Goal: Task Accomplishment & Management: Complete application form

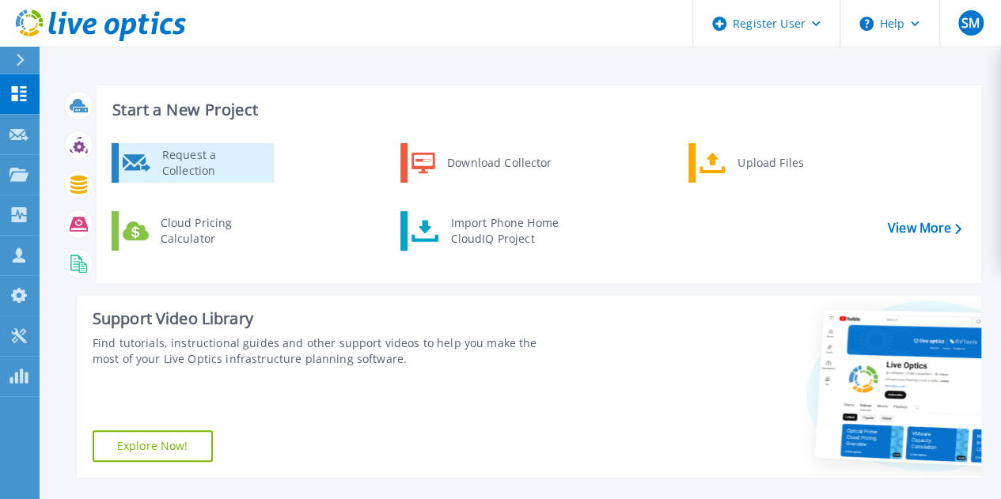
click at [230, 151] on div "Request a Collection" at bounding box center [212, 163] width 116 height 32
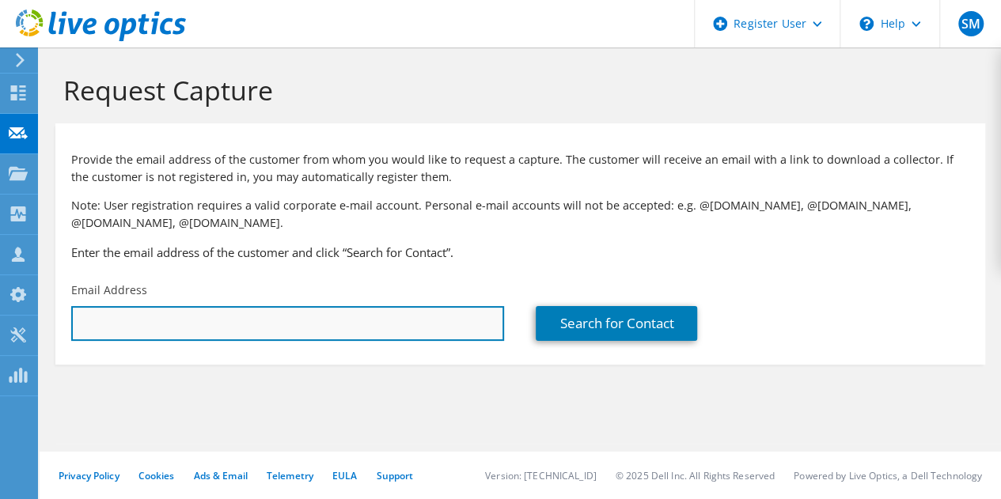
click at [292, 332] on input "text" at bounding box center [287, 323] width 433 height 35
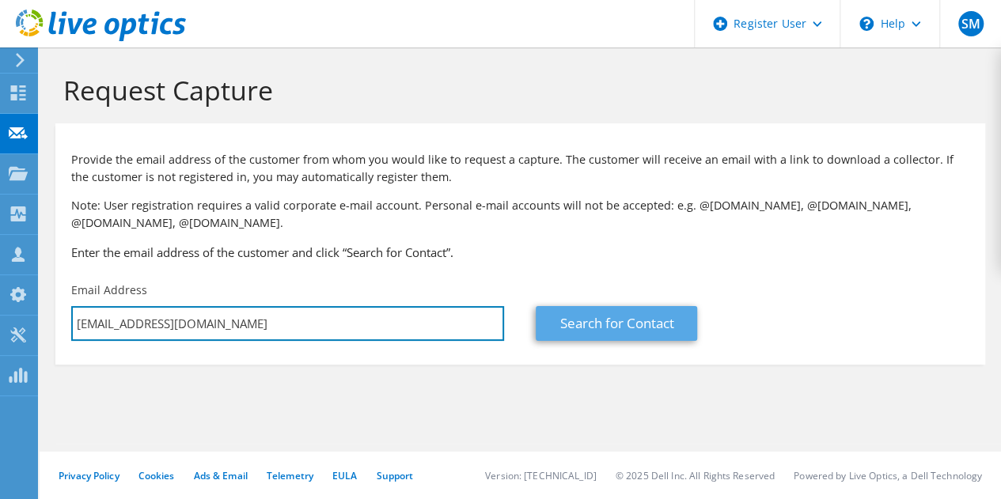
type input "rayyan.arshad@icp.gov.ae"
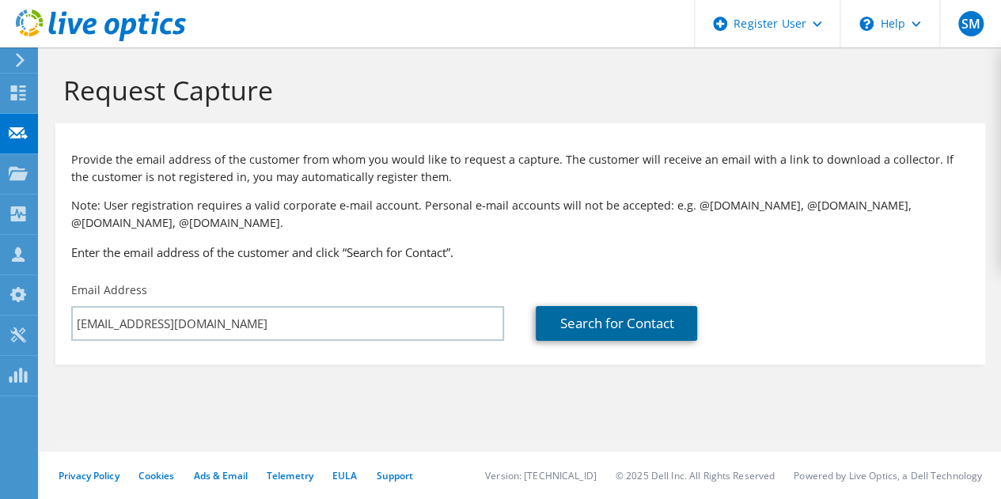
click at [614, 337] on link "Search for Contact" at bounding box center [616, 323] width 161 height 35
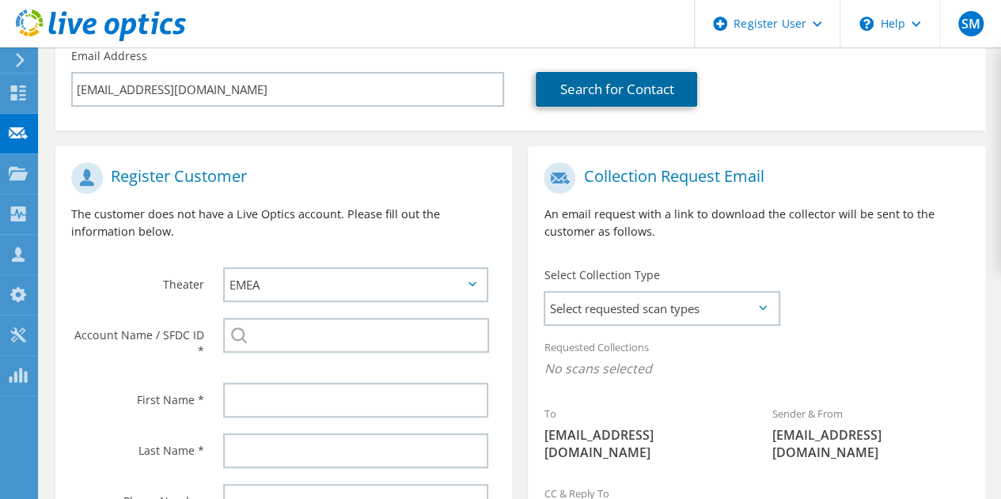
scroll to position [235, 0]
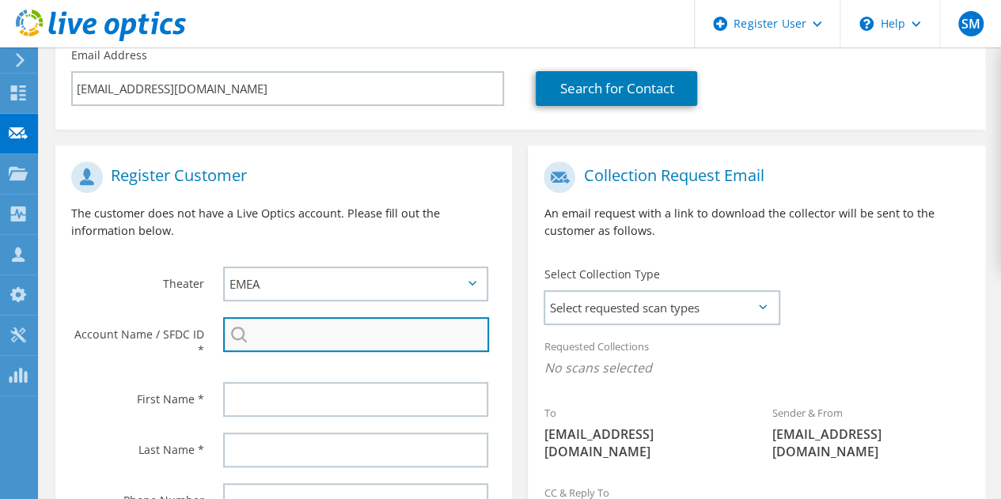
click at [367, 327] on input "search" at bounding box center [356, 334] width 266 height 35
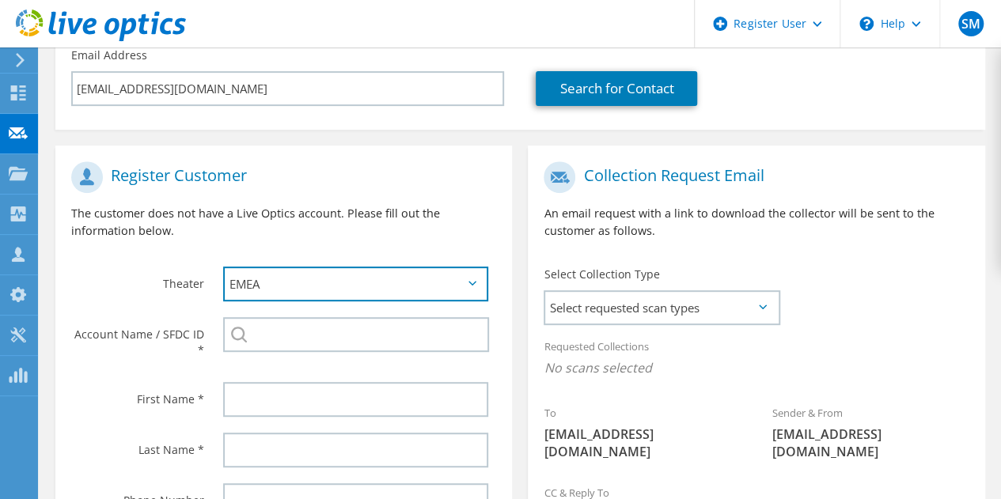
click at [472, 280] on select "APJ EMEA NA/LATAM" at bounding box center [355, 284] width 265 height 35
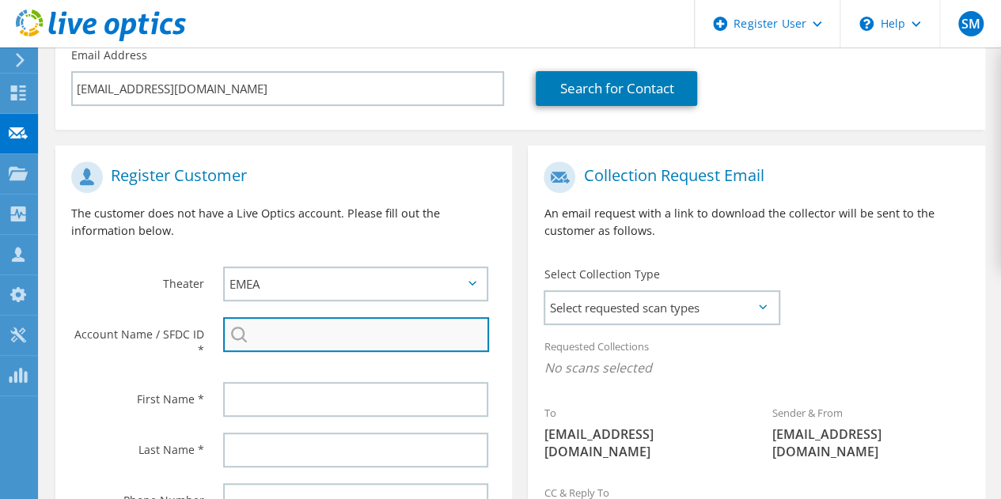
click at [405, 343] on input "search" at bounding box center [356, 334] width 266 height 35
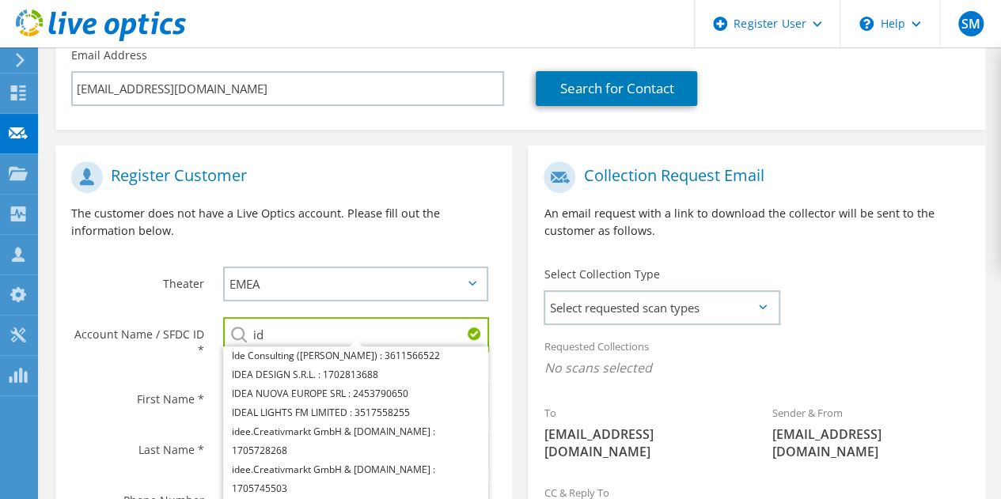
type input "i"
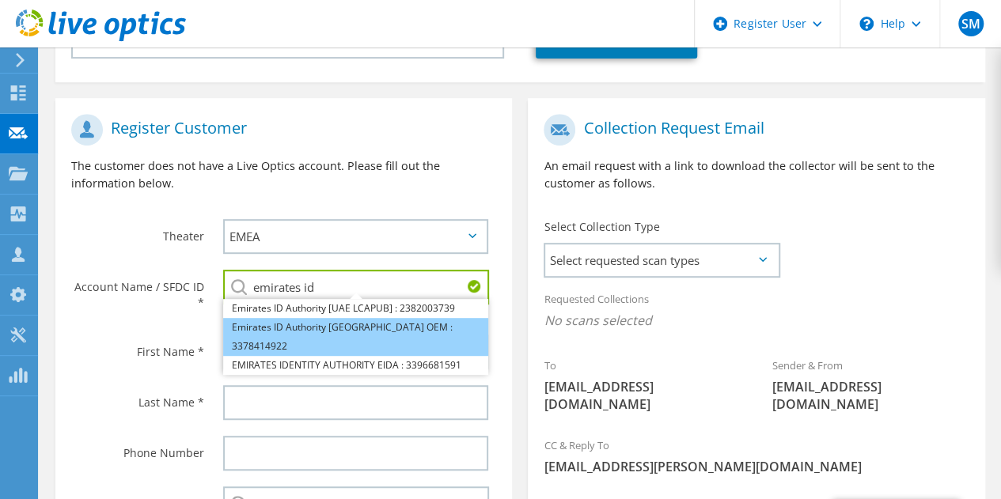
scroll to position [284, 0]
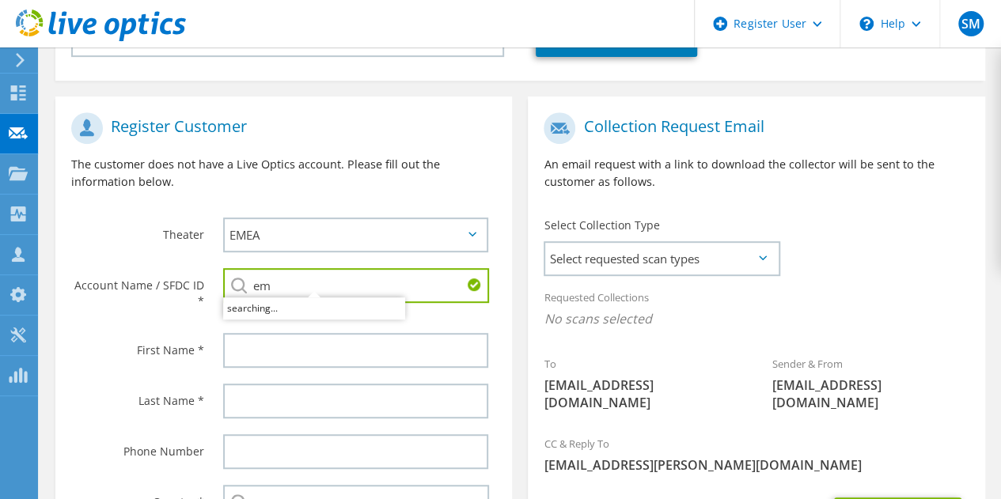
type input "e"
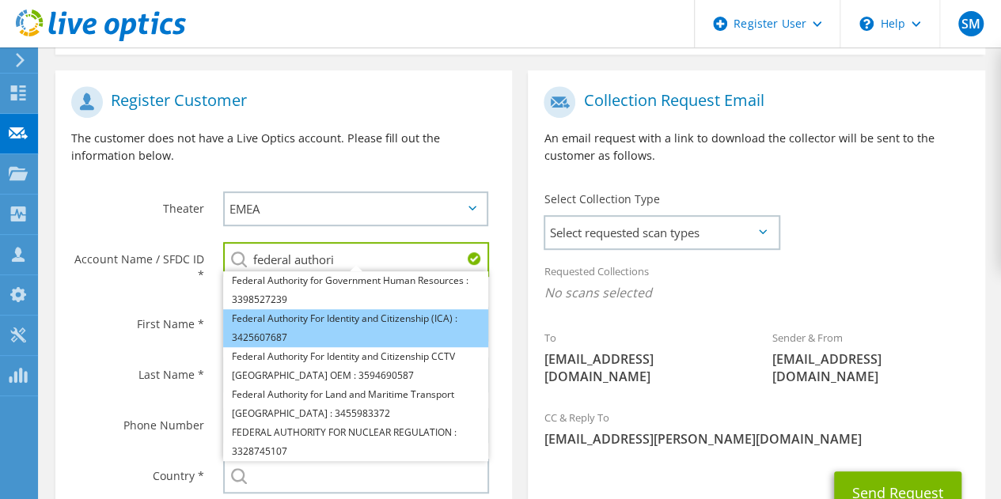
scroll to position [307, 0]
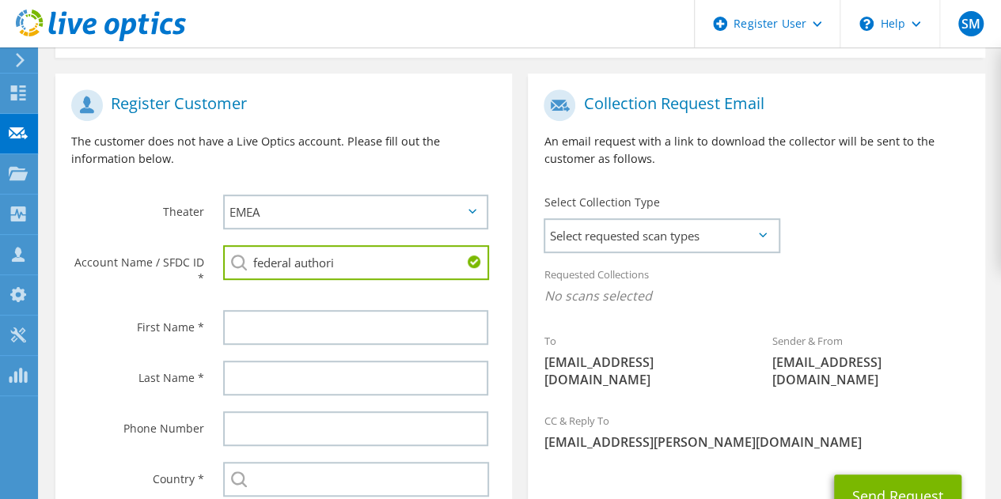
click at [301, 338] on li "Federal Authority For Identity and Citizenship (ICA) : 3425607687" at bounding box center [355, 321] width 265 height 38
type input "Federal Authority For Identity and Citizenship (ICA) : 3425607687"
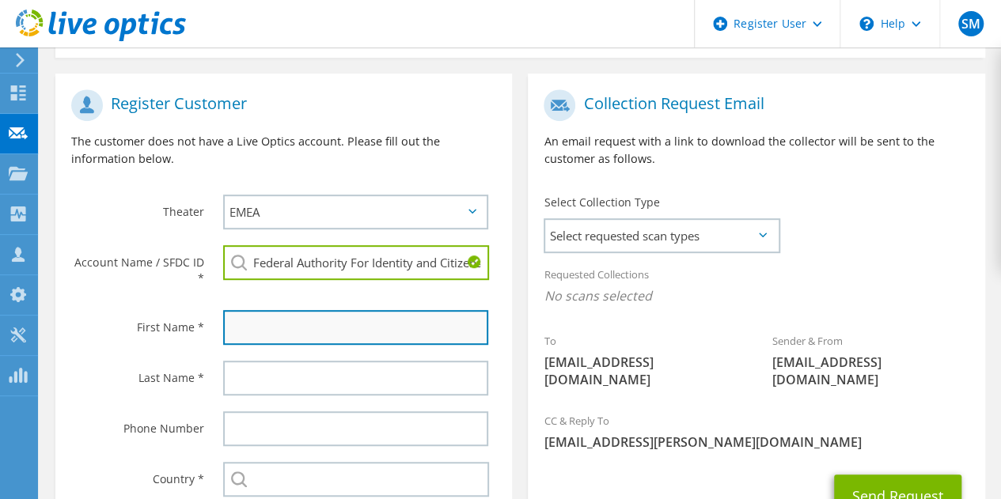
click at [301, 338] on input "text" at bounding box center [355, 327] width 265 height 35
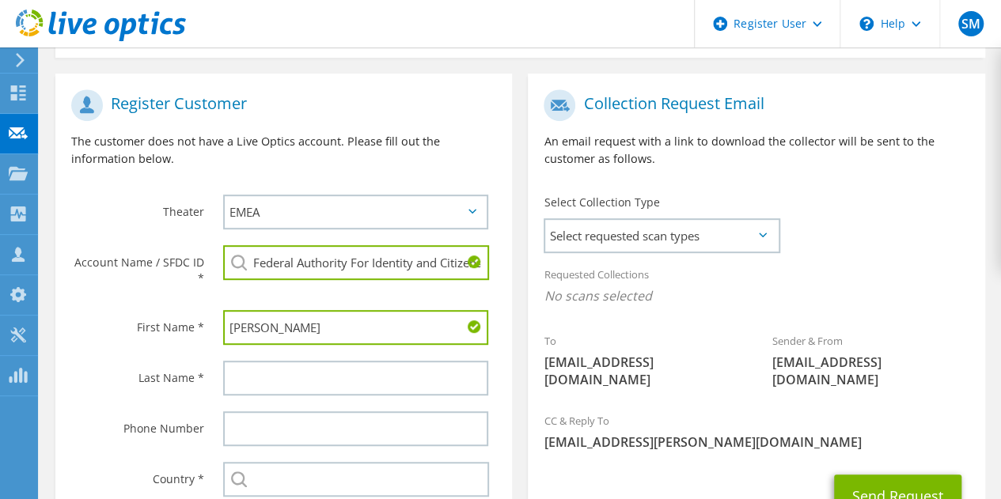
type input "Rayyan"
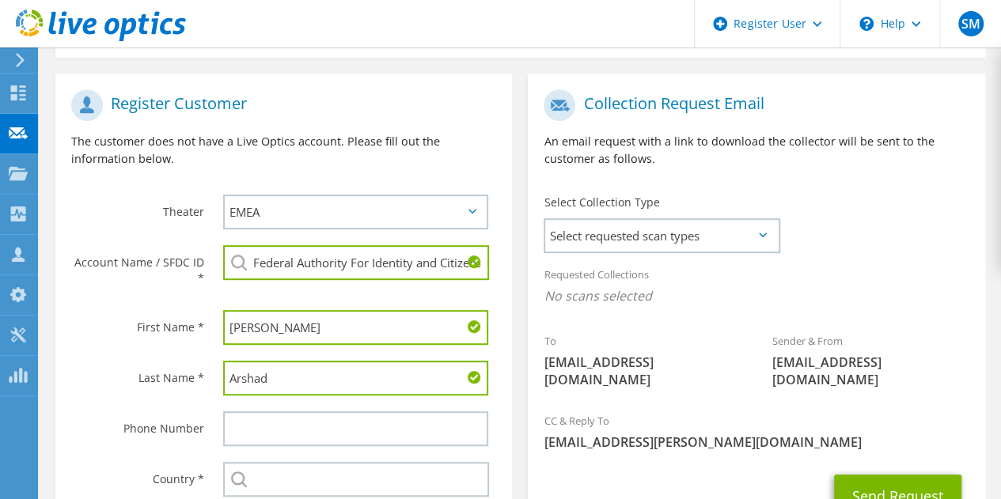
type input "Arshad"
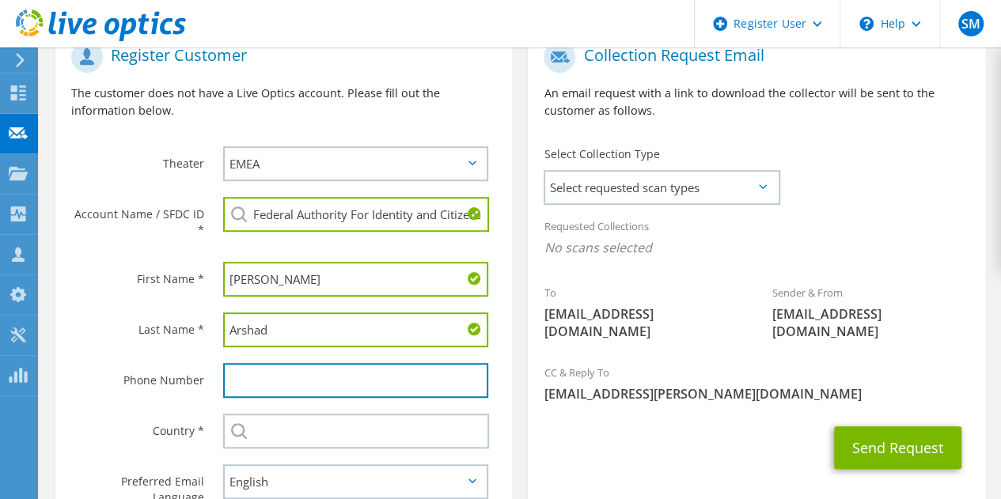
scroll to position [483, 0]
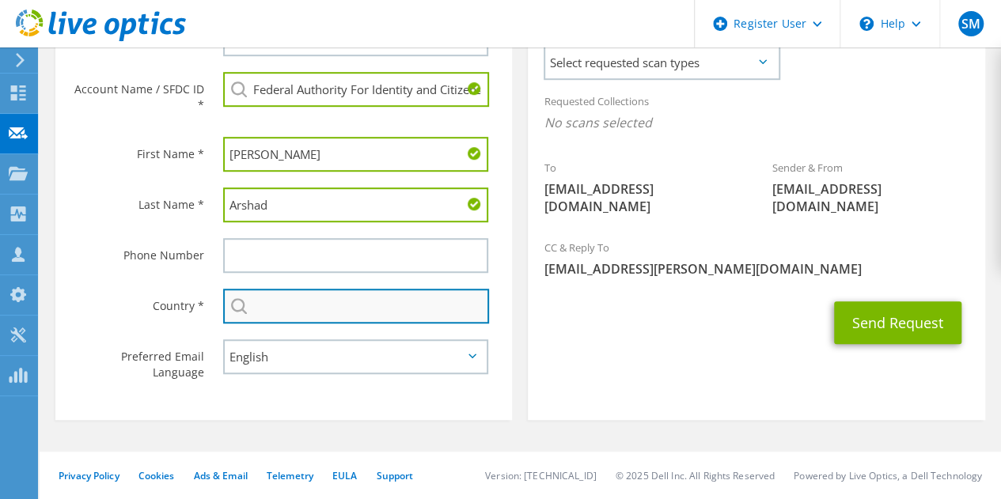
click at [290, 308] on input "text" at bounding box center [356, 306] width 266 height 35
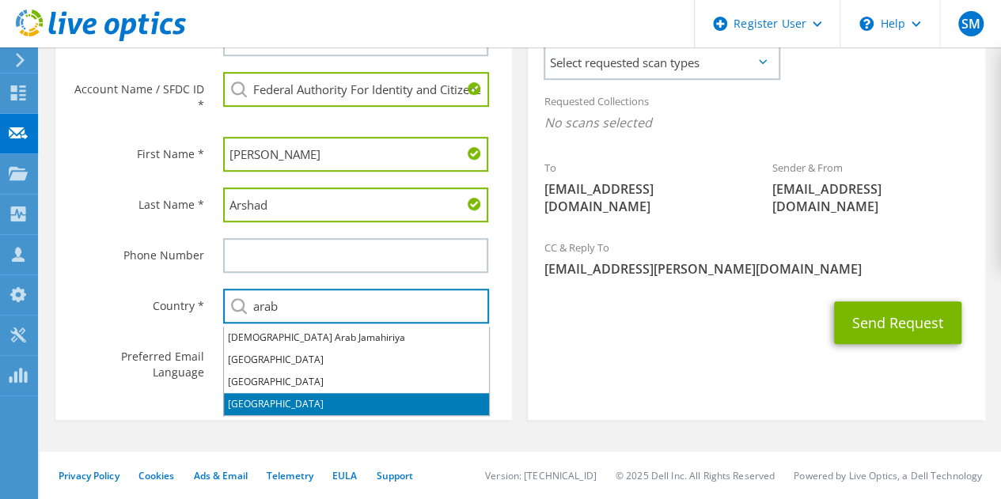
click at [297, 404] on li "United Arab Emirates" at bounding box center [356, 404] width 265 height 22
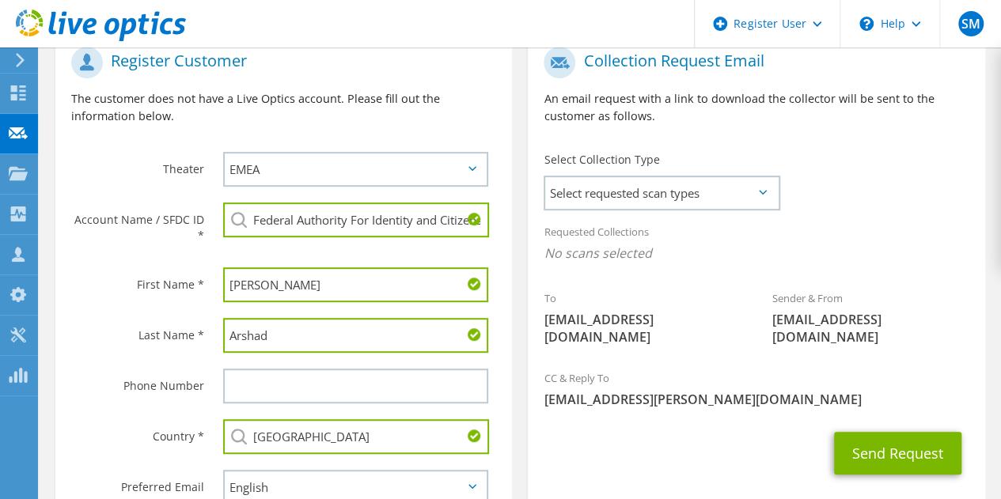
scroll to position [351, 0]
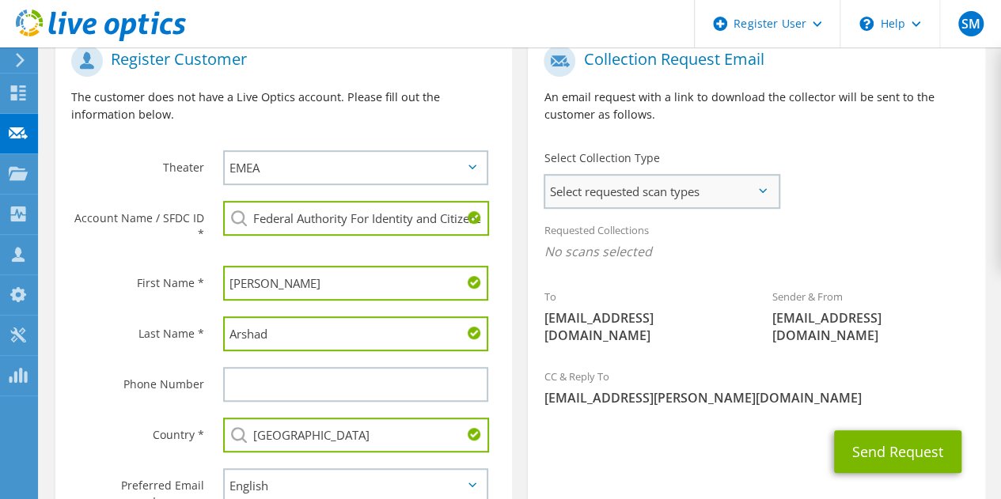
type input "United Arab Emirates"
click at [728, 196] on span "Select requested scan types" at bounding box center [661, 192] width 233 height 32
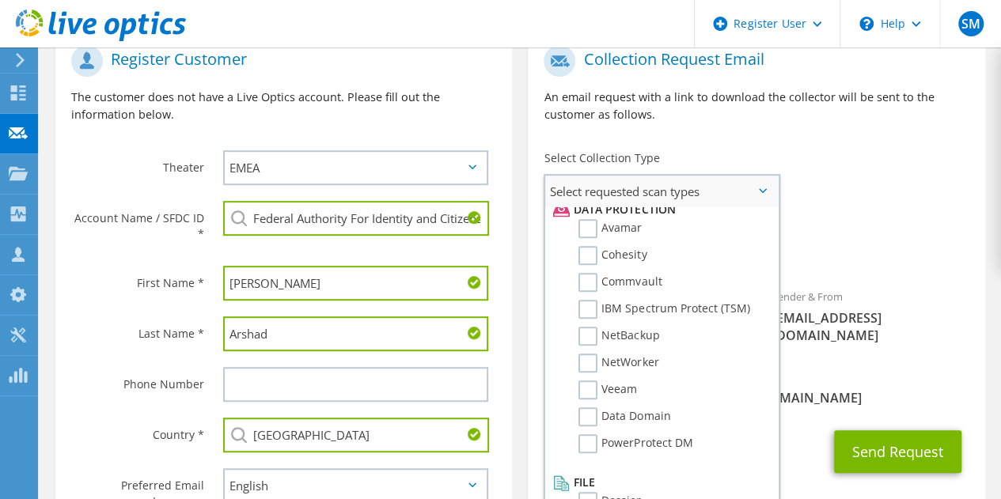
scroll to position [699, 0]
click at [592, 364] on label "NetWorker" at bounding box center [618, 360] width 80 height 19
click at [0, 0] on input "NetWorker" at bounding box center [0, 0] width 0 height 0
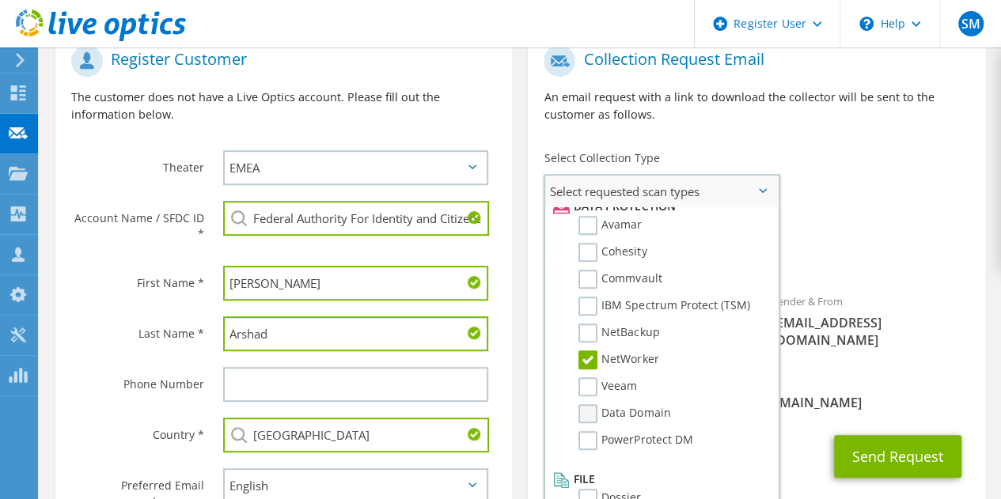
click at [593, 415] on label "Data Domain" at bounding box center [624, 413] width 92 height 19
click at [0, 0] on input "Data Domain" at bounding box center [0, 0] width 0 height 0
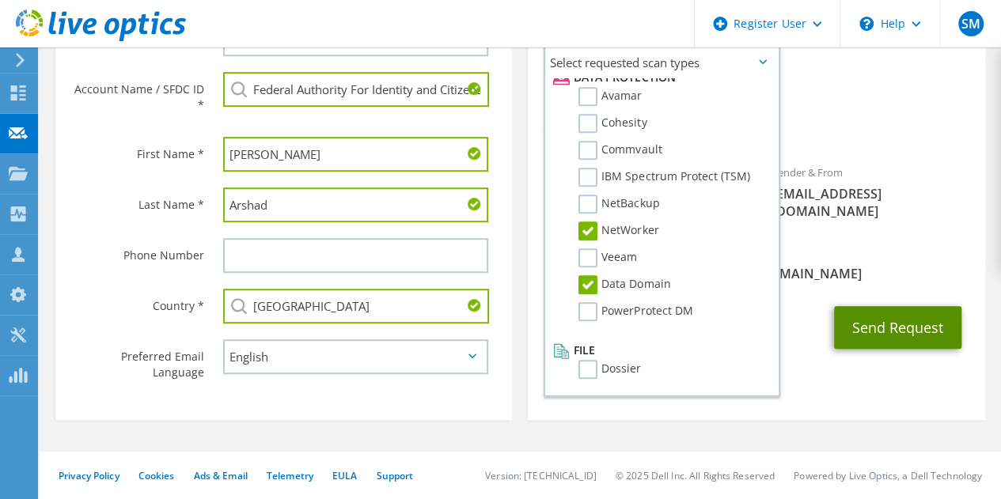
click at [911, 316] on button "Send Request" at bounding box center [897, 327] width 127 height 43
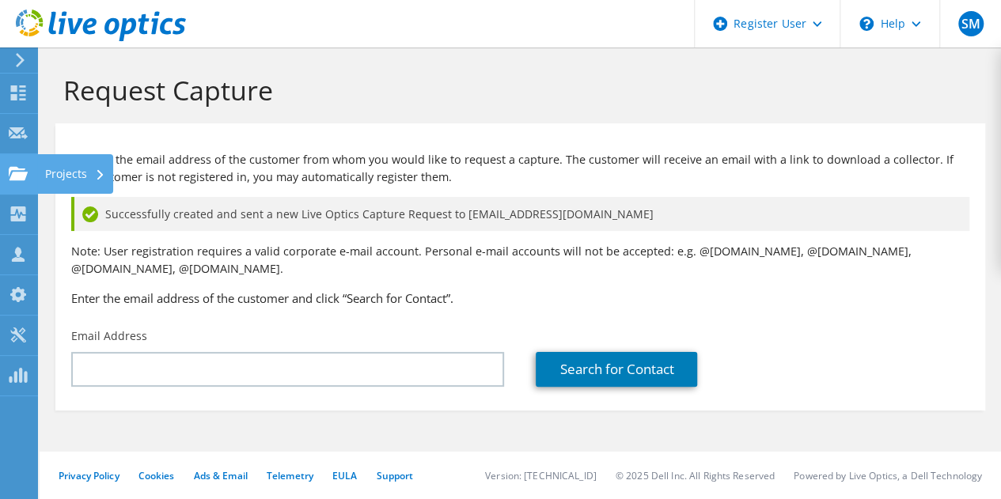
click at [67, 165] on div "Projects" at bounding box center [75, 174] width 76 height 40
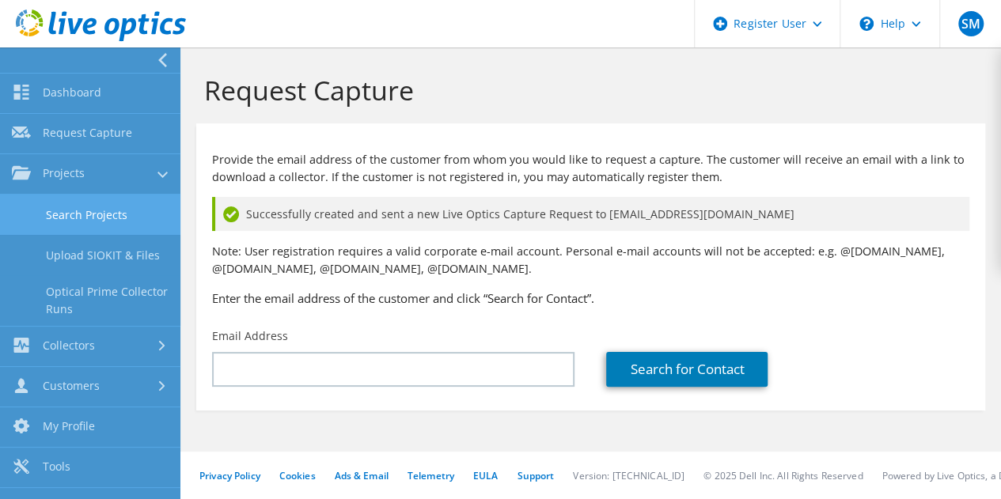
click at [87, 214] on link "Search Projects" at bounding box center [90, 215] width 180 height 40
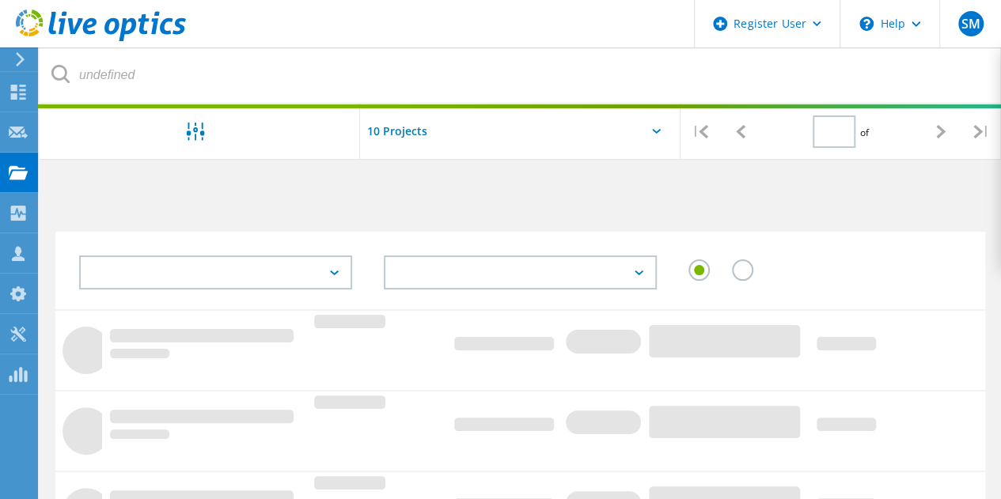
type input "1"
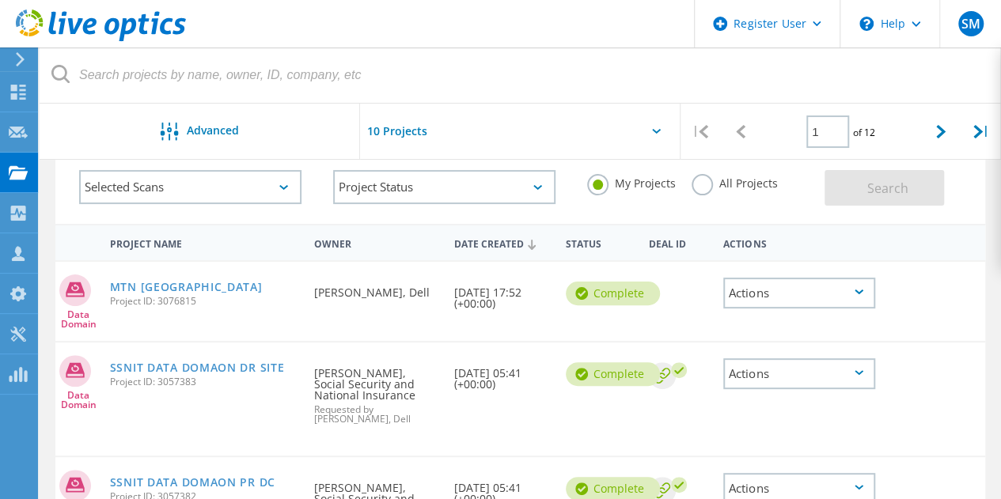
scroll to position [99, 0]
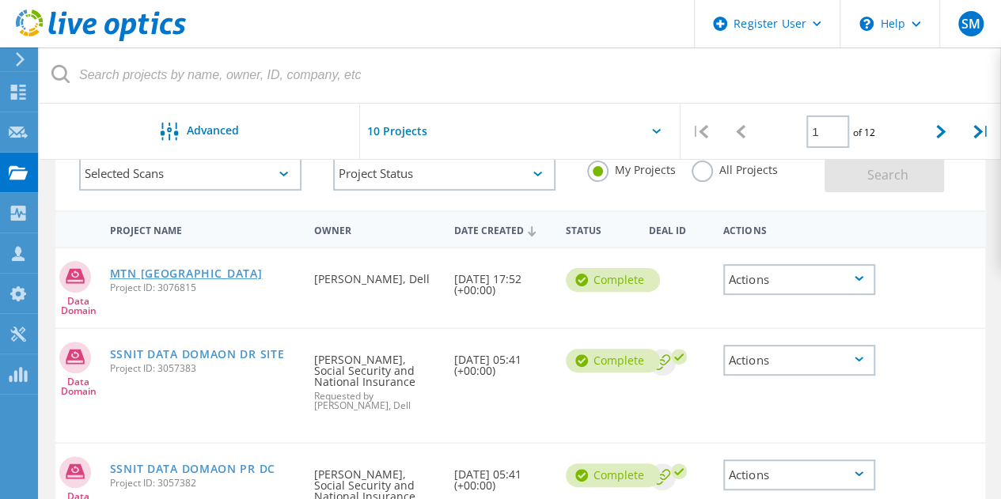
click at [153, 279] on link "MTN Nigeria" at bounding box center [186, 273] width 153 height 11
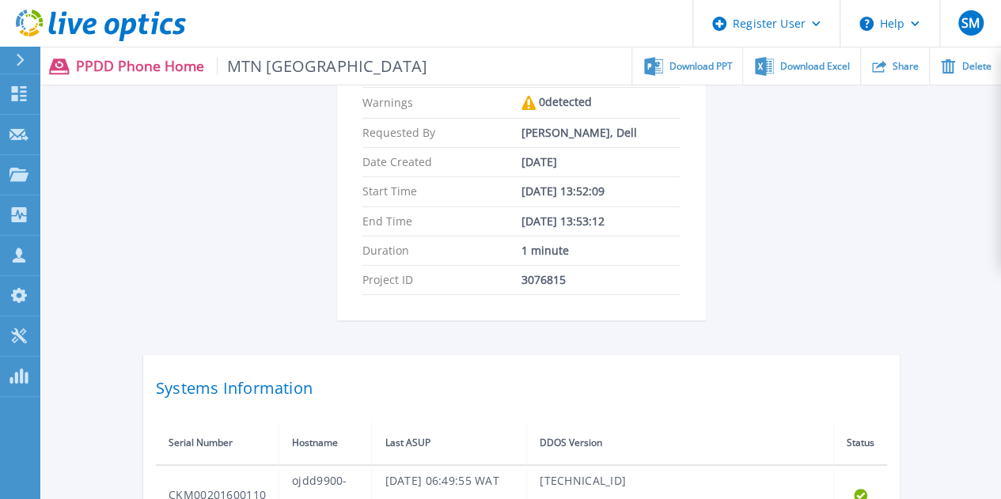
scroll to position [226, 0]
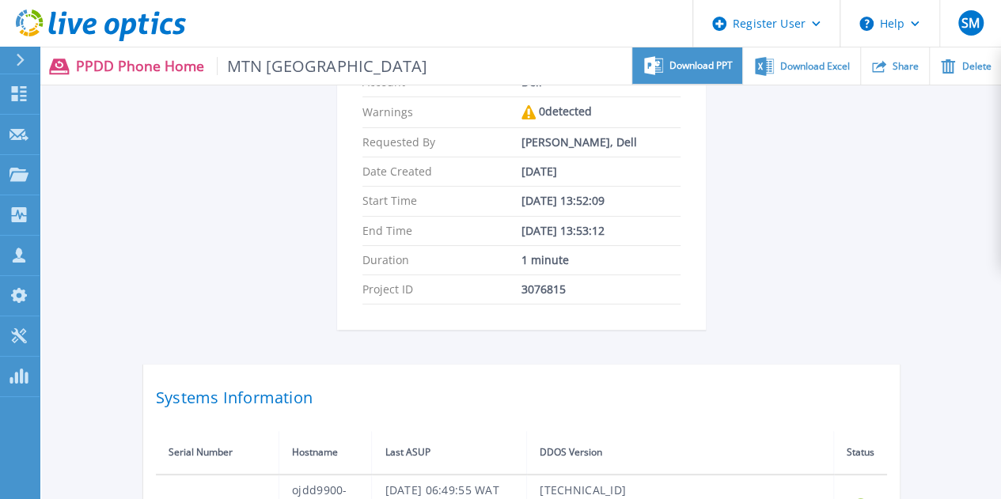
click at [701, 66] on span "Download PPT" at bounding box center [700, 65] width 63 height 9
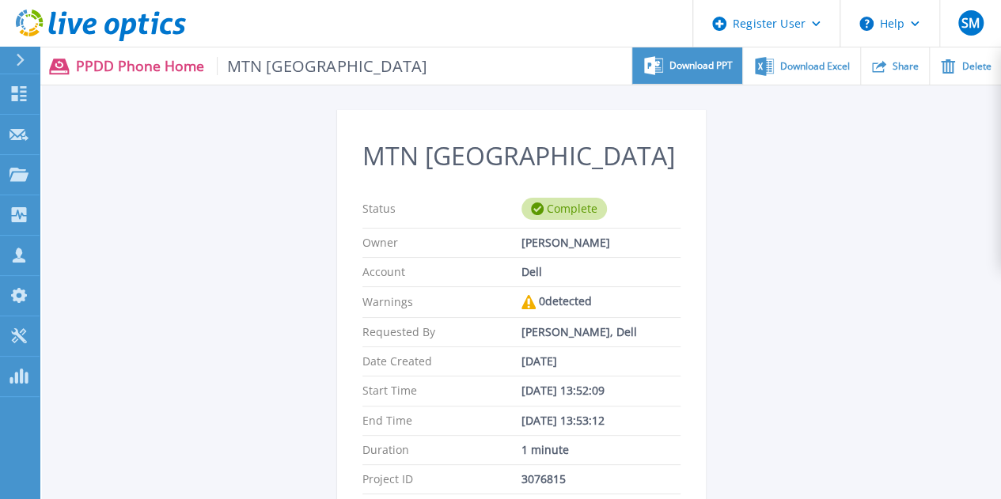
scroll to position [0, 0]
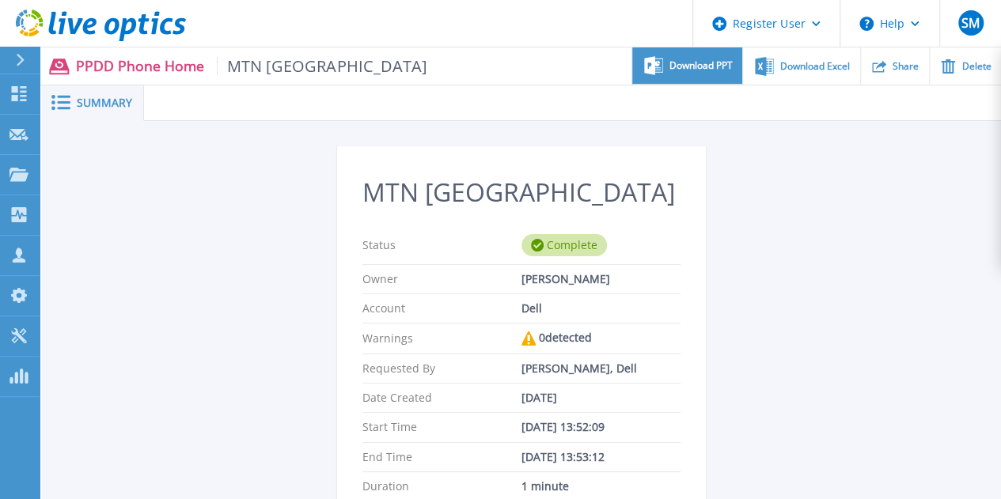
click at [815, 70] on span "Download Excel" at bounding box center [815, 66] width 70 height 9
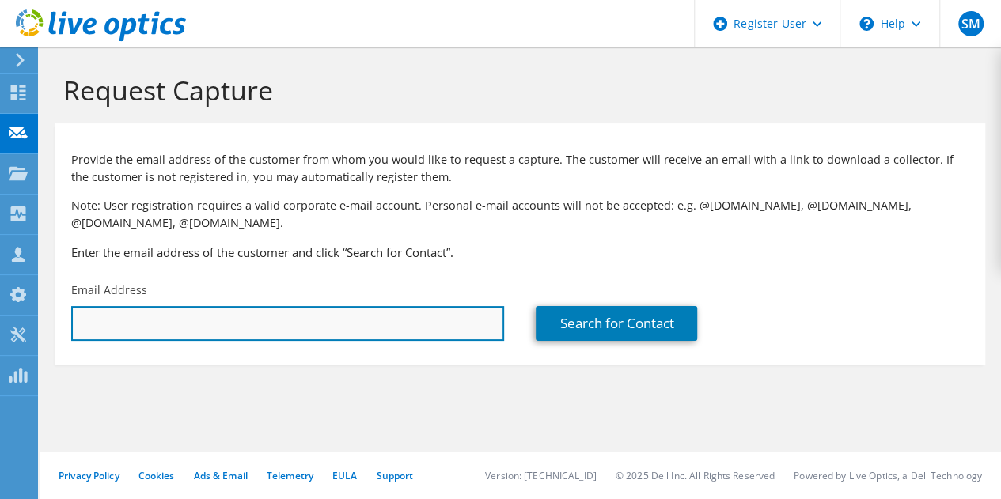
click at [335, 319] on input "text" at bounding box center [287, 323] width 433 height 35
type input "rayyan.arshad@icp.gov.ae"
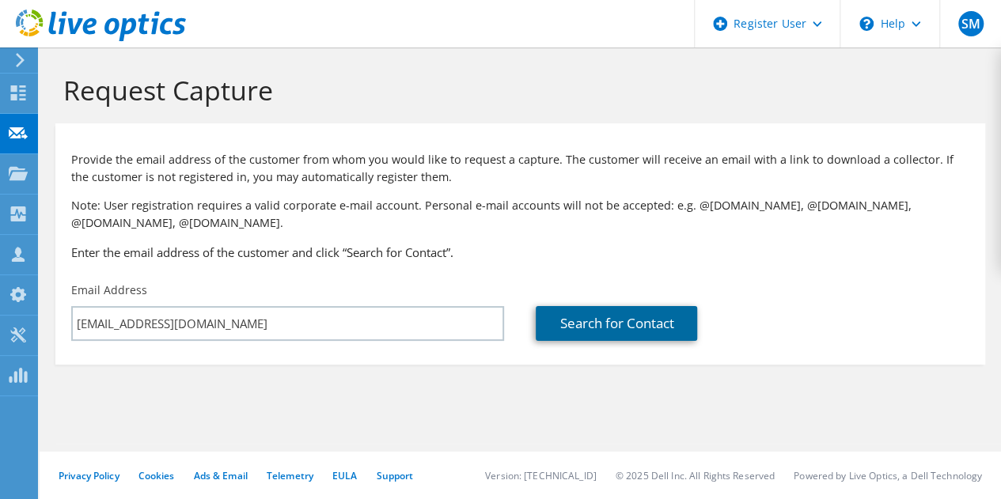
click at [627, 322] on link "Search for Contact" at bounding box center [616, 323] width 161 height 35
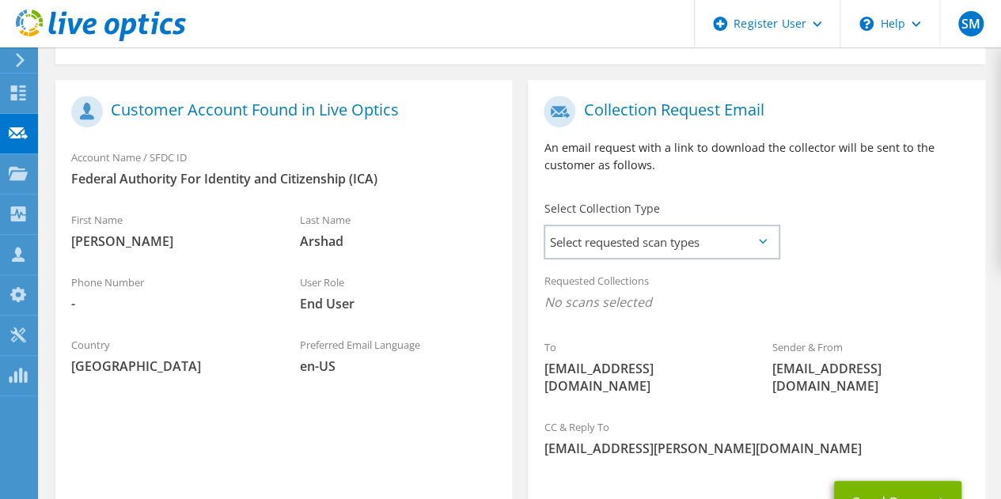
scroll to position [301, 0]
click at [732, 245] on span "Select requested scan types" at bounding box center [661, 241] width 233 height 32
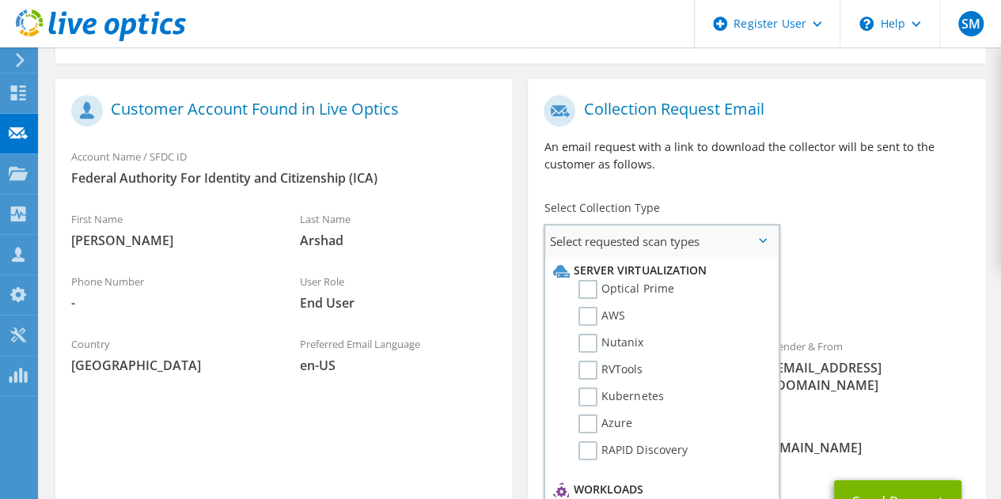
click at [732, 245] on span "Select requested scan types" at bounding box center [661, 241] width 233 height 32
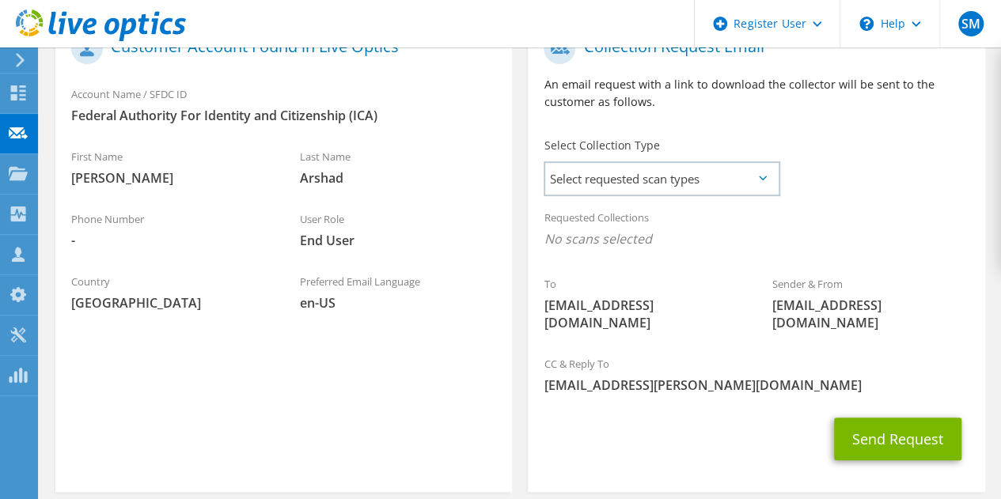
scroll to position [419, 0]
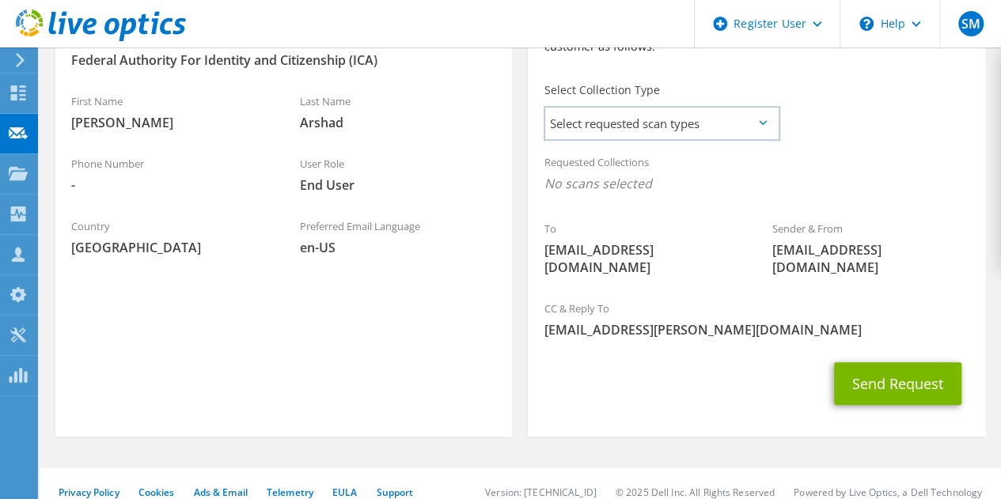
click at [719, 483] on div "Privacy Policy Cookies Ads & Email Telemetry EULA Support Version: 26.3.9.1 © 2…" at bounding box center [520, 491] width 961 height 47
click at [730, 126] on span "Select requested scan types" at bounding box center [661, 124] width 233 height 32
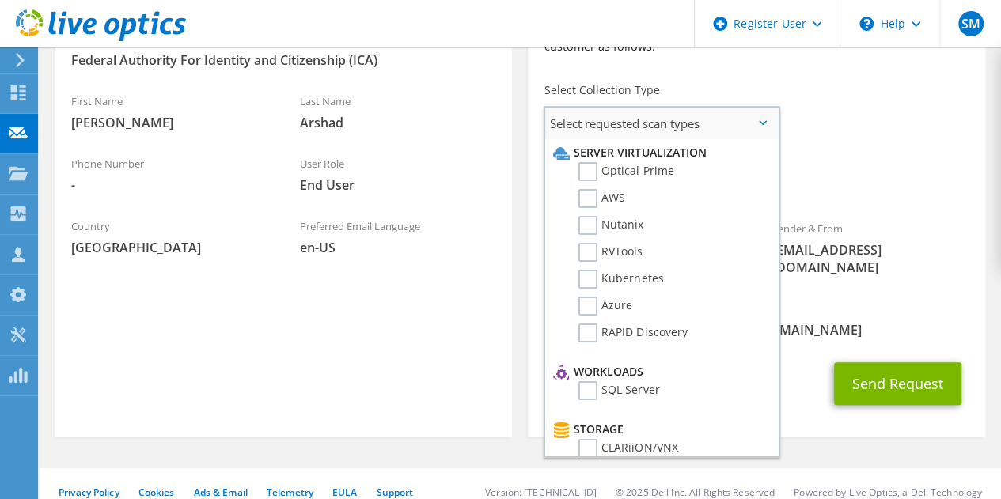
click at [730, 126] on span "Select requested scan types" at bounding box center [661, 124] width 233 height 32
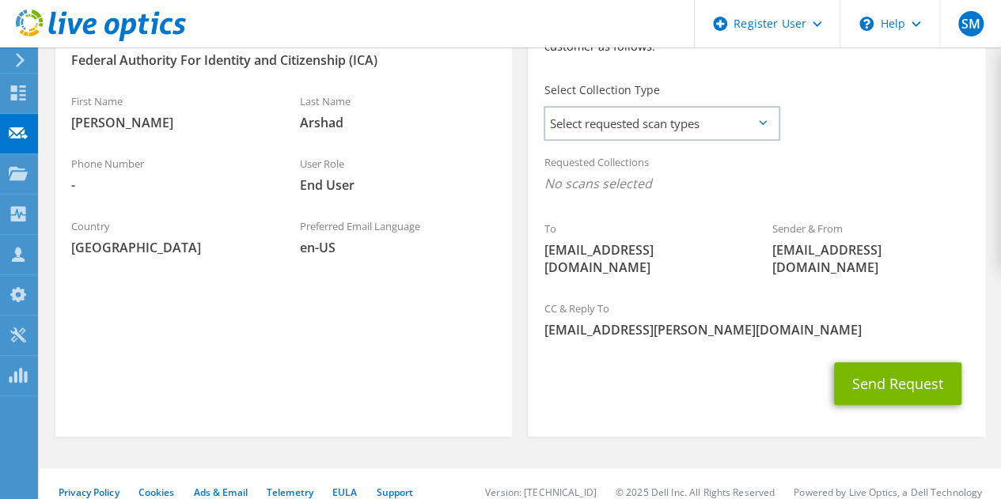
drag, startPoint x: 690, startPoint y: 173, endPoint x: 691, endPoint y: 145, distance: 28.5
click at [691, 145] on section "Collection Request Email An email request with a link to download the collector…" at bounding box center [756, 199] width 457 height 476
click at [695, 127] on span "Select requested scan types" at bounding box center [661, 124] width 233 height 32
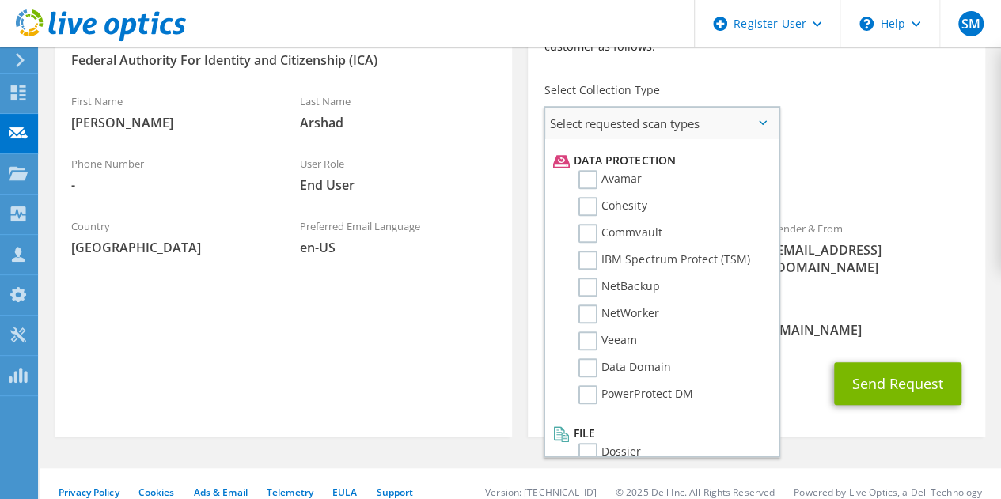
scroll to position [699, 0]
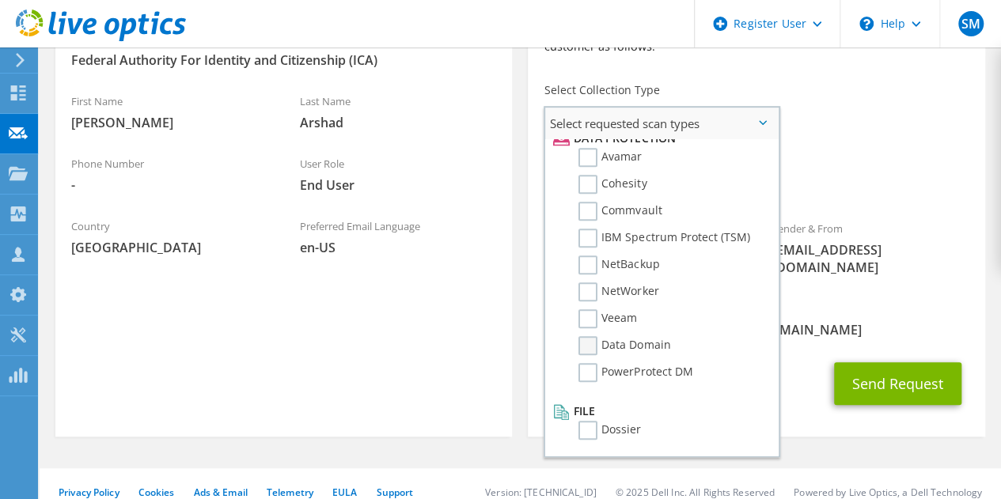
click at [589, 342] on label "Data Domain" at bounding box center [624, 345] width 92 height 19
click at [0, 0] on input "Data Domain" at bounding box center [0, 0] width 0 height 0
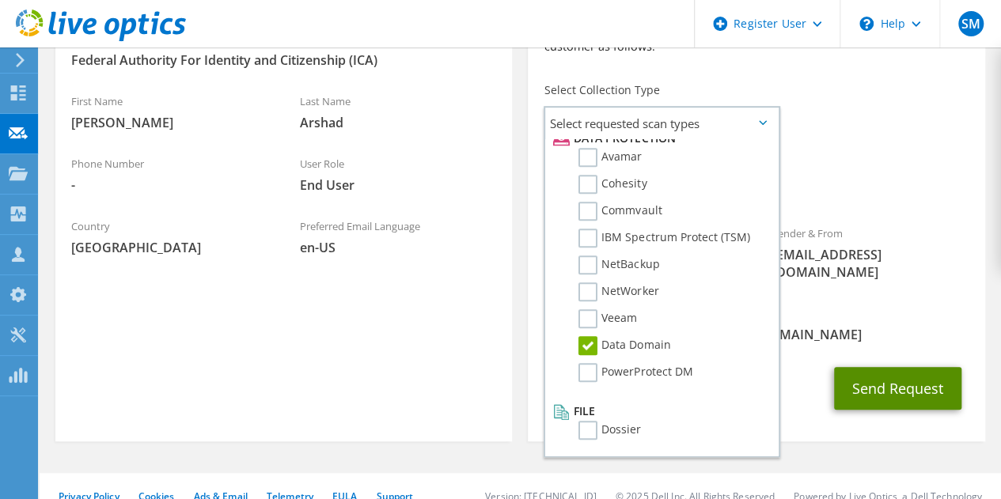
click at [899, 381] on button "Send Request" at bounding box center [897, 388] width 127 height 43
